Goal: Information Seeking & Learning: Understand process/instructions

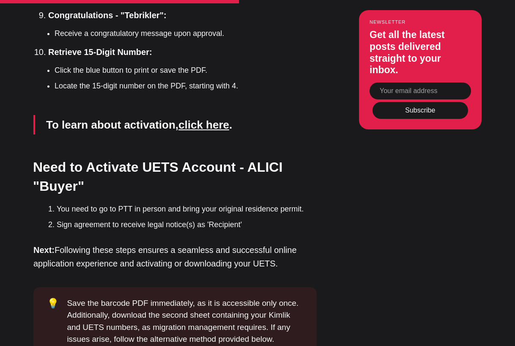
scroll to position [2198, 0]
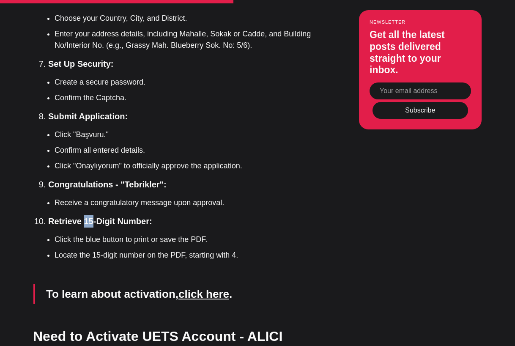
drag, startPoint x: 84, startPoint y: 164, endPoint x: 93, endPoint y: 165, distance: 9.8
click at [93, 216] on strong "Retrieve 15-Digit Number:" at bounding box center [100, 220] width 104 height 9
click at [94, 216] on strong "Retrieve 15-Digit Number:" at bounding box center [100, 220] width 104 height 9
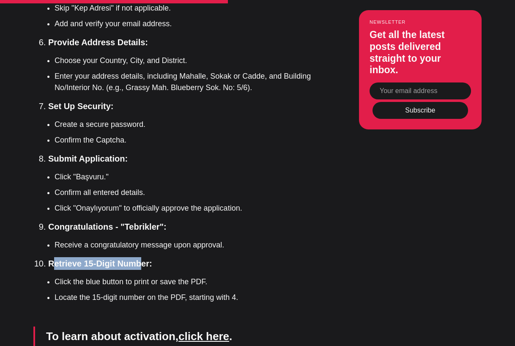
drag, startPoint x: 52, startPoint y: 206, endPoint x: 140, endPoint y: 203, distance: 88.8
click at [140, 259] on strong "Retrieve 15-Digit Number:" at bounding box center [100, 263] width 104 height 9
click at [135, 259] on strong "Retrieve 15-Digit Number:" at bounding box center [100, 263] width 104 height 9
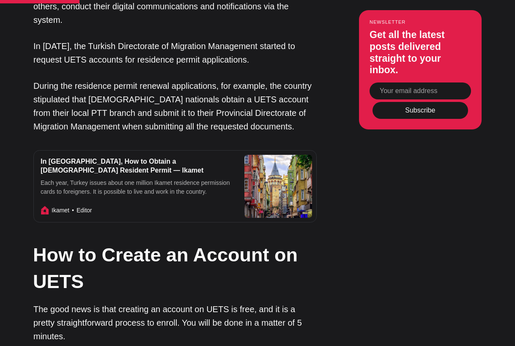
scroll to position [888, 0]
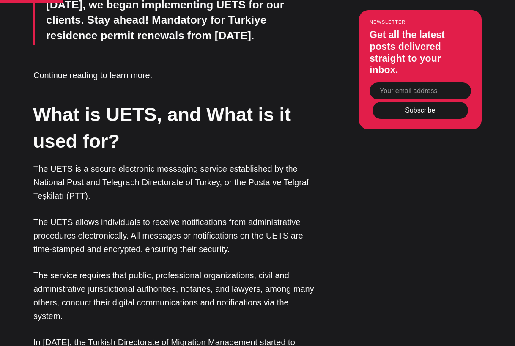
click at [193, 162] on p "The UETS is a secure electronic messaging service established by the National P…" at bounding box center [174, 182] width 283 height 41
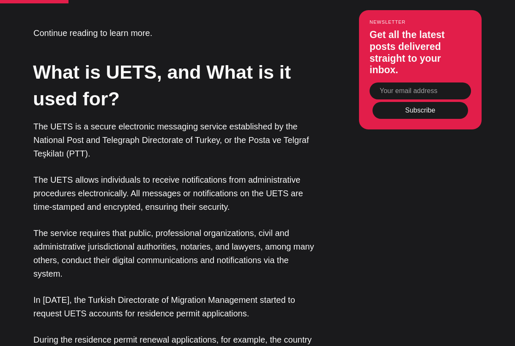
click at [150, 173] on p "The UETS allows individuals to receive notifications from administrative proced…" at bounding box center [174, 193] width 283 height 41
drag, startPoint x: 146, startPoint y: 163, endPoint x: 150, endPoint y: 163, distance: 4.6
click at [150, 173] on p "The UETS allows individuals to receive notifications from administrative proced…" at bounding box center [174, 193] width 283 height 41
click at [162, 173] on p "The UETS allows individuals to receive notifications from administrative proced…" at bounding box center [174, 193] width 283 height 41
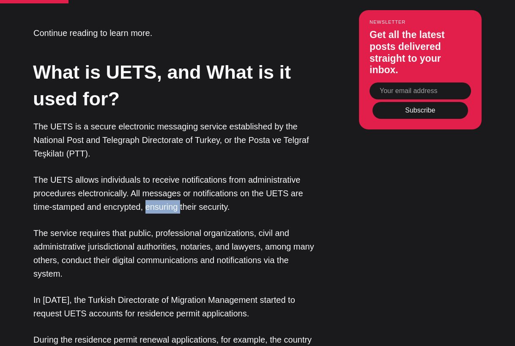
scroll to position [972, 0]
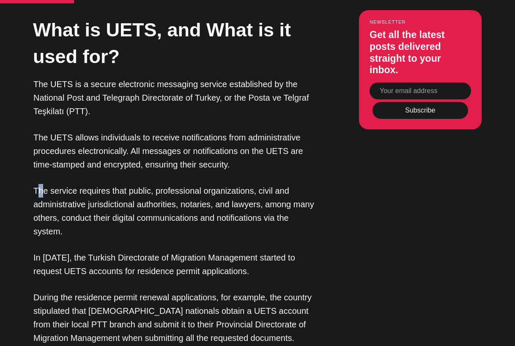
drag, startPoint x: 38, startPoint y: 147, endPoint x: 47, endPoint y: 148, distance: 9.8
click at [45, 184] on p "The service requires that public, professional organizations, civil and adminis…" at bounding box center [174, 211] width 283 height 54
click at [167, 184] on p "The service requires that public, professional organizations, civil and adminis…" at bounding box center [174, 211] width 283 height 54
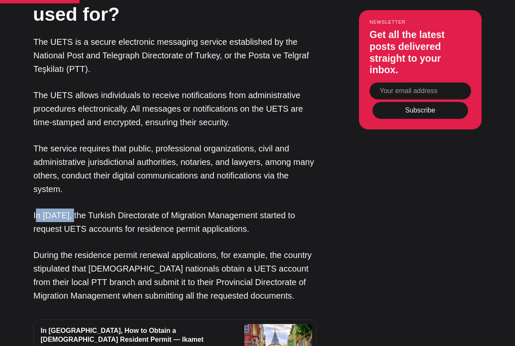
drag, startPoint x: 35, startPoint y: 172, endPoint x: 74, endPoint y: 170, distance: 39.3
click at [74, 208] on p "In [DATE], the Turkish Directorate of Migration Management started to request U…" at bounding box center [174, 221] width 283 height 27
click at [101, 208] on p "In [DATE], the Turkish Directorate of Migration Management started to request U…" at bounding box center [174, 221] width 283 height 27
drag, startPoint x: 32, startPoint y: 171, endPoint x: 81, endPoint y: 191, distance: 53.1
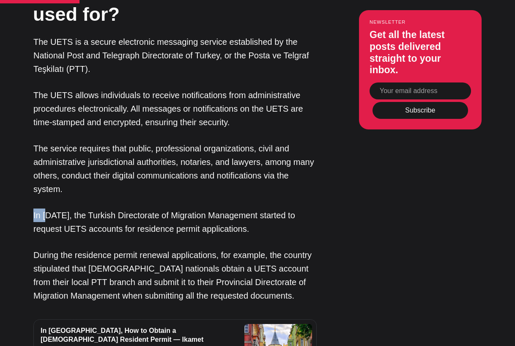
click at [123, 248] on p "During the residence permit renewal applications, for example, the country stip…" at bounding box center [174, 275] width 283 height 54
click at [131, 248] on p "During the residence permit renewal applications, for example, the country stip…" at bounding box center [174, 275] width 283 height 54
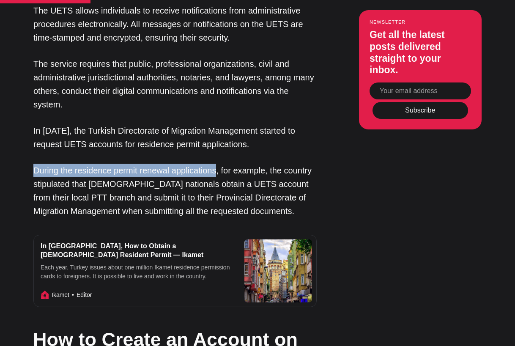
drag, startPoint x: 34, startPoint y: 127, endPoint x: 216, endPoint y: 128, distance: 182.2
click at [216, 164] on p "During the residence permit renewal applications, for example, the country stip…" at bounding box center [174, 191] width 283 height 54
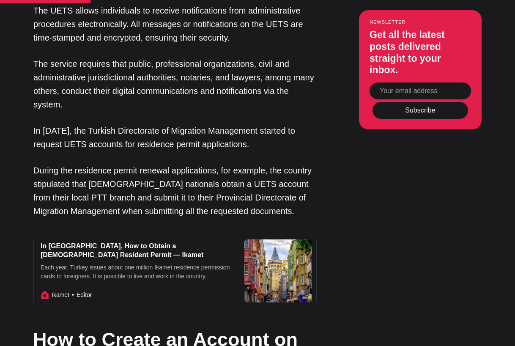
click at [208, 164] on p "During the residence permit renewal applications, for example, the country stip…" at bounding box center [174, 191] width 283 height 54
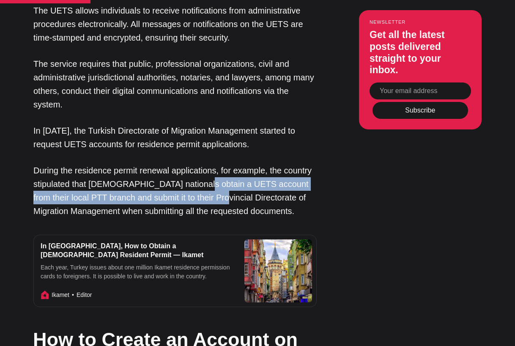
drag, startPoint x: 187, startPoint y: 139, endPoint x: 192, endPoint y: 152, distance: 13.7
click at [192, 164] on p "During the residence permit renewal applications, for example, the country stip…" at bounding box center [174, 191] width 283 height 54
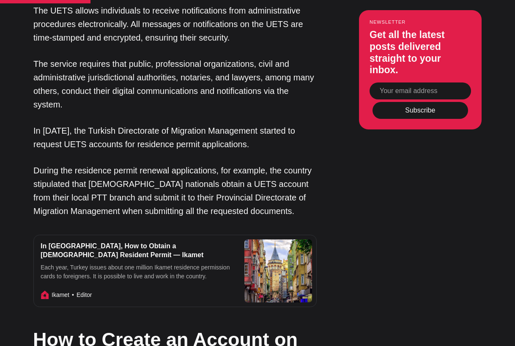
click at [180, 326] on h2 "How to Create an Account on UETS" at bounding box center [174, 352] width 283 height 53
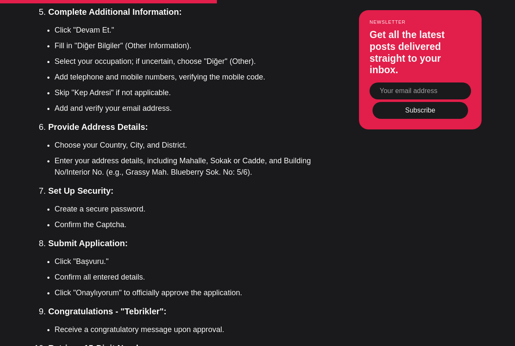
scroll to position [2155, 0]
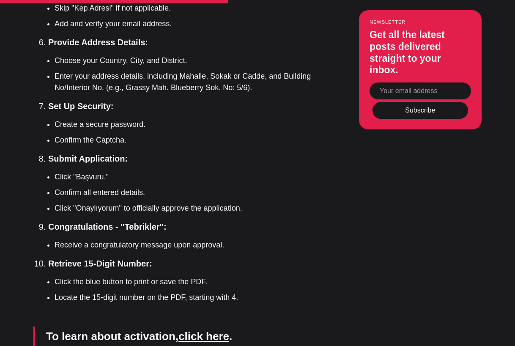
drag, startPoint x: 49, startPoint y: 206, endPoint x: 182, endPoint y: 202, distance: 133.6
click at [182, 257] on li "Retrieve 15-Digit Number: Click the blue button to print or save the PDF. Locat…" at bounding box center [182, 280] width 268 height 46
